Goal: Task Accomplishment & Management: Manage account settings

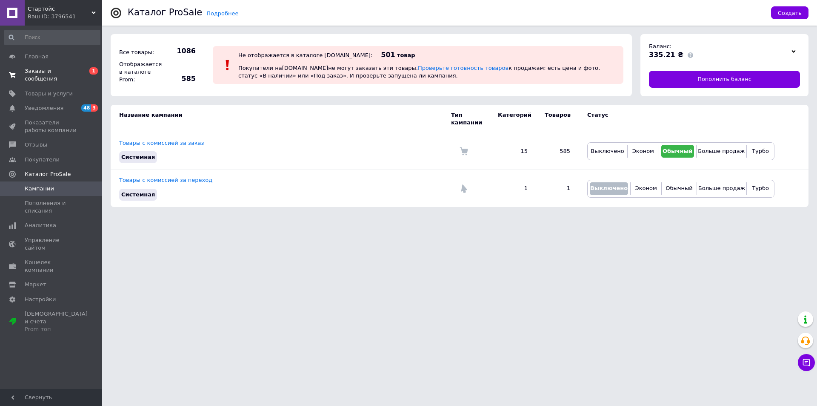
click at [42, 67] on link "Заказы и сообщения 0 1" at bounding box center [52, 75] width 105 height 22
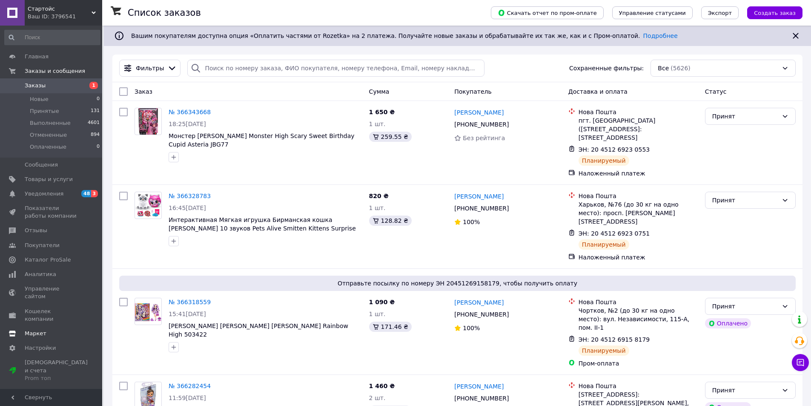
click at [63, 255] on link "Каталог ProSale" at bounding box center [52, 259] width 105 height 14
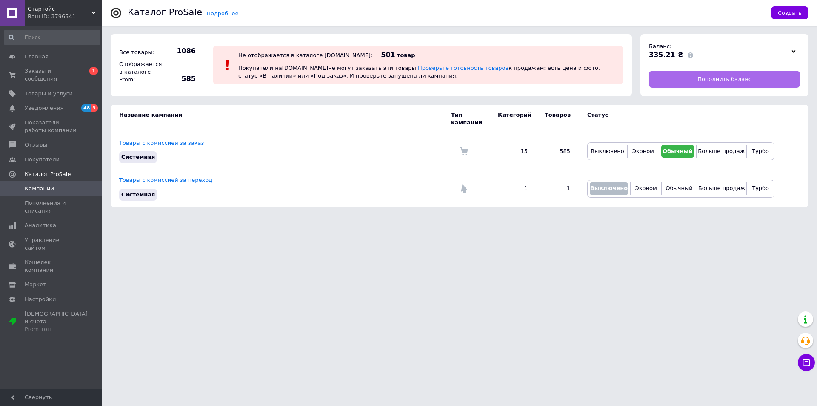
click at [704, 77] on span "Пополнить баланс" at bounding box center [725, 79] width 54 height 8
click at [63, 72] on span "Заказы и сообщения" at bounding box center [52, 74] width 54 height 15
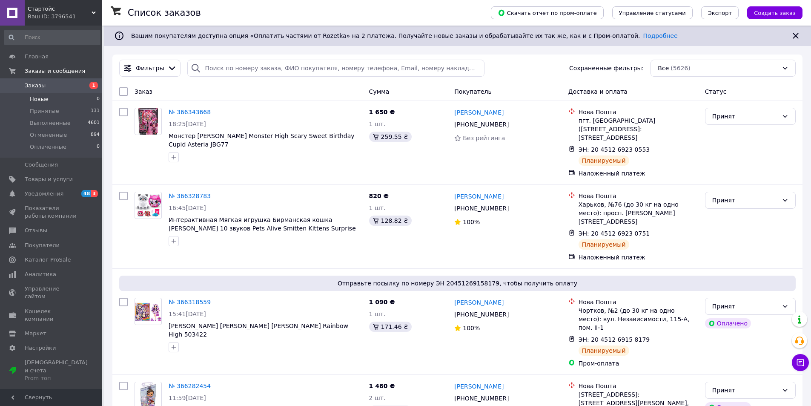
click at [62, 96] on li "Новые 0" at bounding box center [52, 99] width 105 height 12
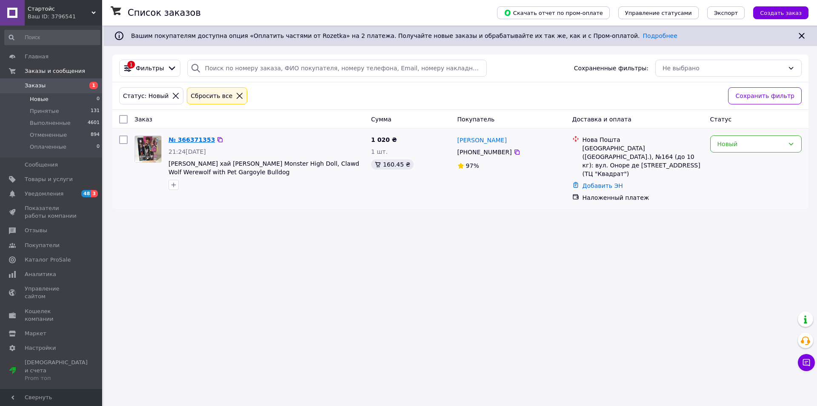
click at [192, 138] on link "№ 366371353" at bounding box center [192, 139] width 46 height 7
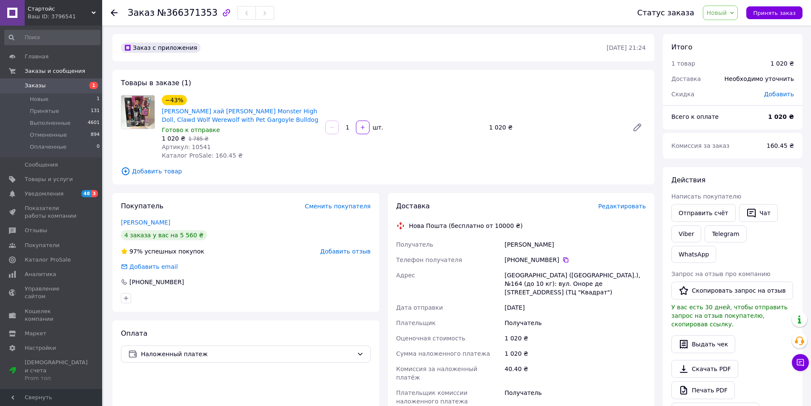
scroll to position [85, 0]
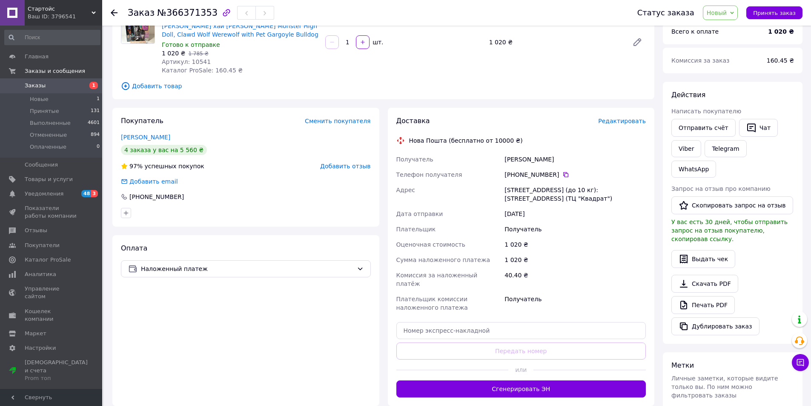
click at [733, 6] on span "Новый" at bounding box center [720, 13] width 35 height 14
click at [729, 32] on li "Принят" at bounding box center [725, 29] width 45 height 13
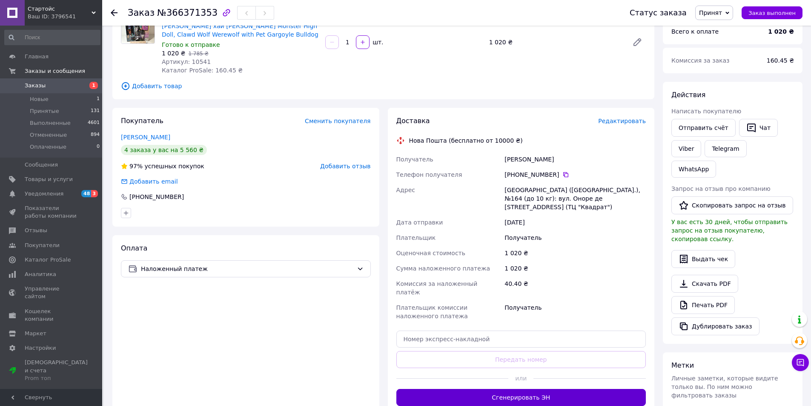
click at [556, 389] on button "Сгенерировать ЭН" at bounding box center [521, 397] width 250 height 17
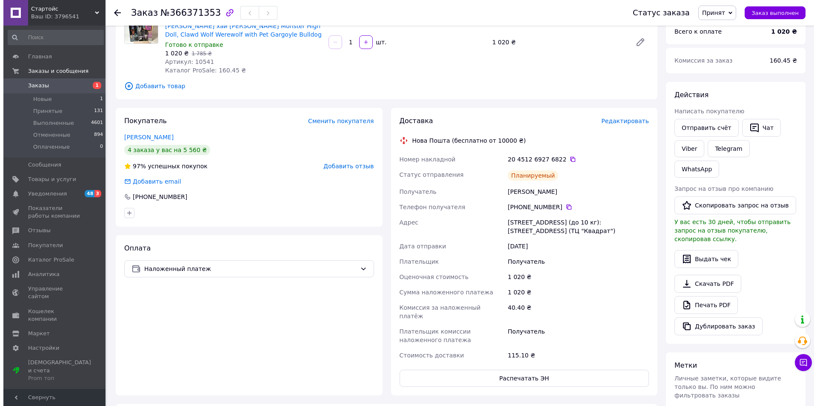
scroll to position [0, 0]
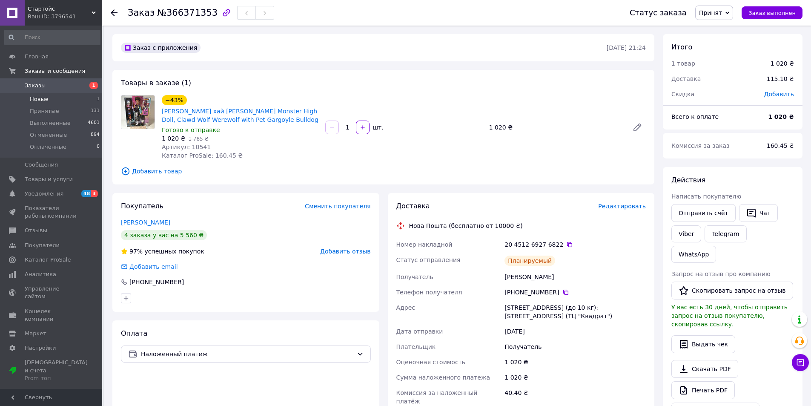
click at [54, 103] on li "Новые 1" at bounding box center [52, 99] width 105 height 12
